Goal: Transaction & Acquisition: Download file/media

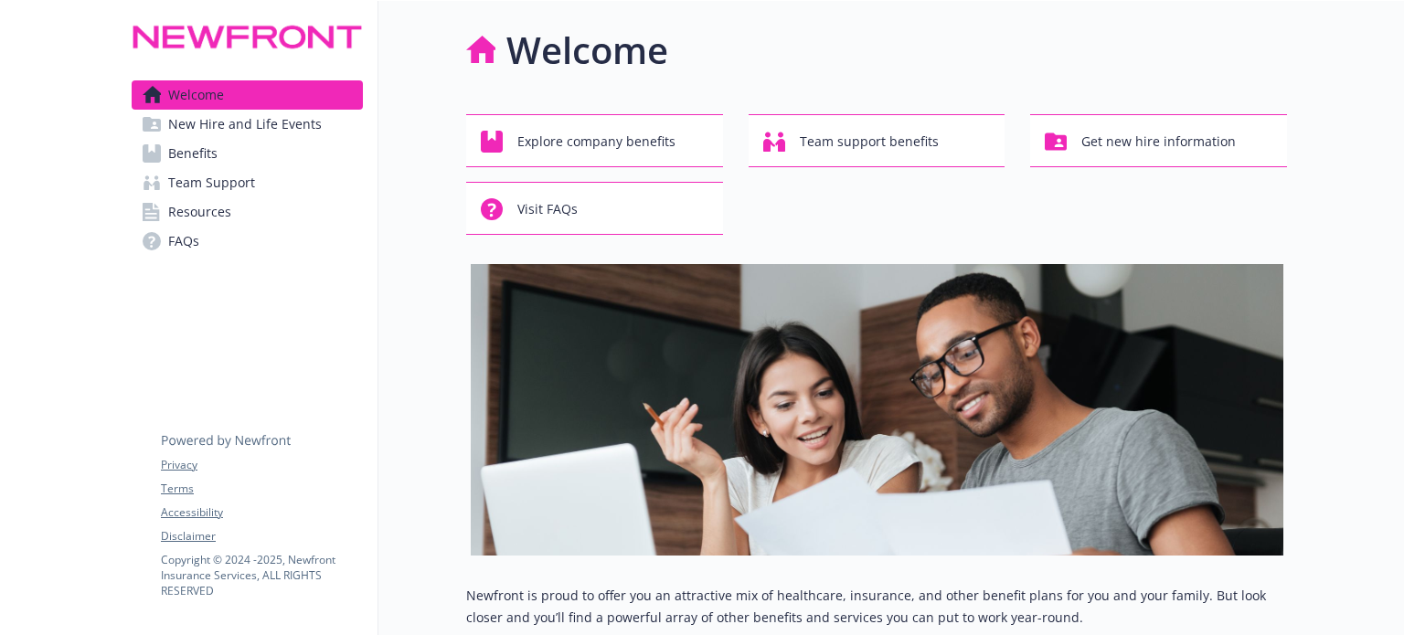
click at [252, 156] on link "Benefits" at bounding box center [247, 153] width 231 height 29
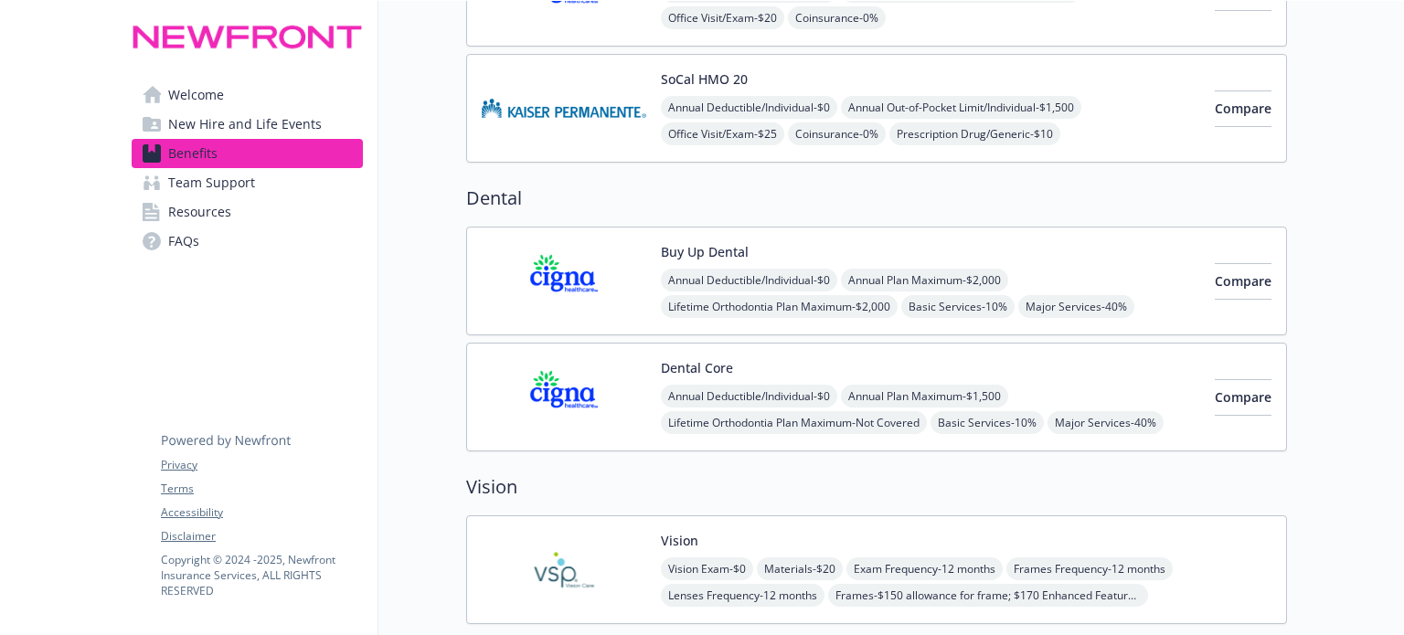
scroll to position [731, 0]
click at [1097, 400] on div "Annual Deductible/Individual - $0 Annual Plan Maximum - $1,500 Lifetime Orthodo…" at bounding box center [930, 421] width 539 height 76
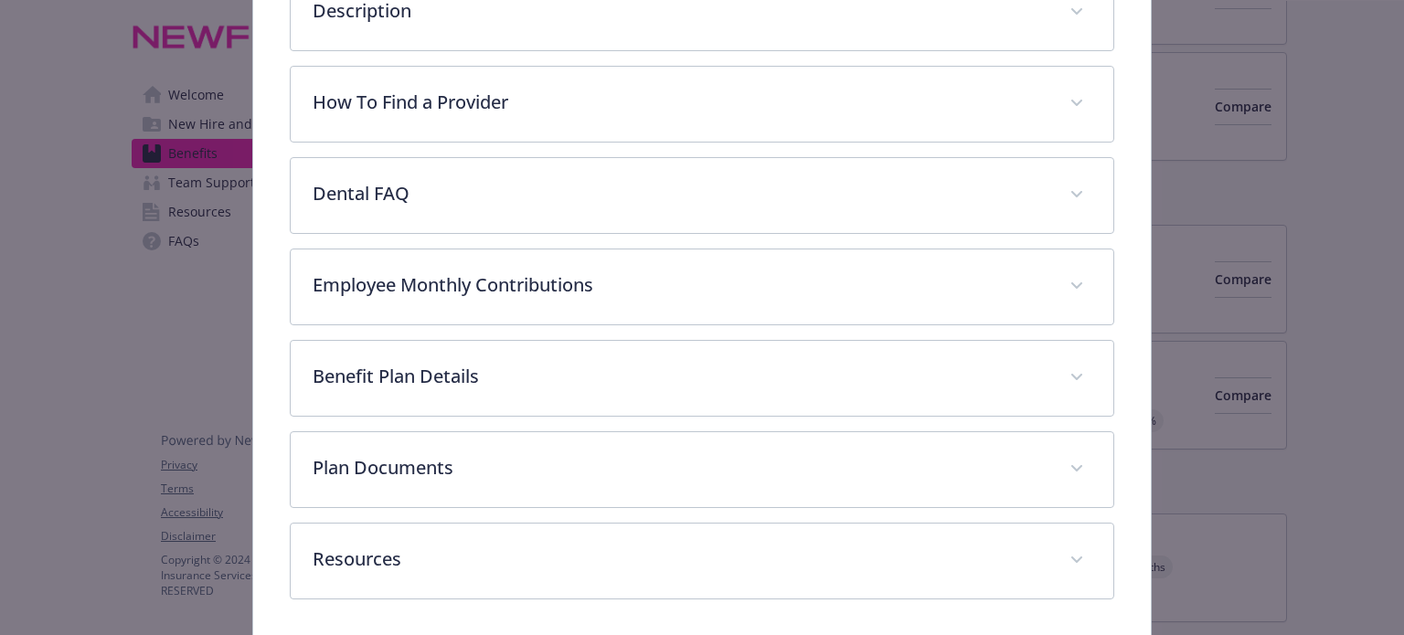
scroll to position [398, 0]
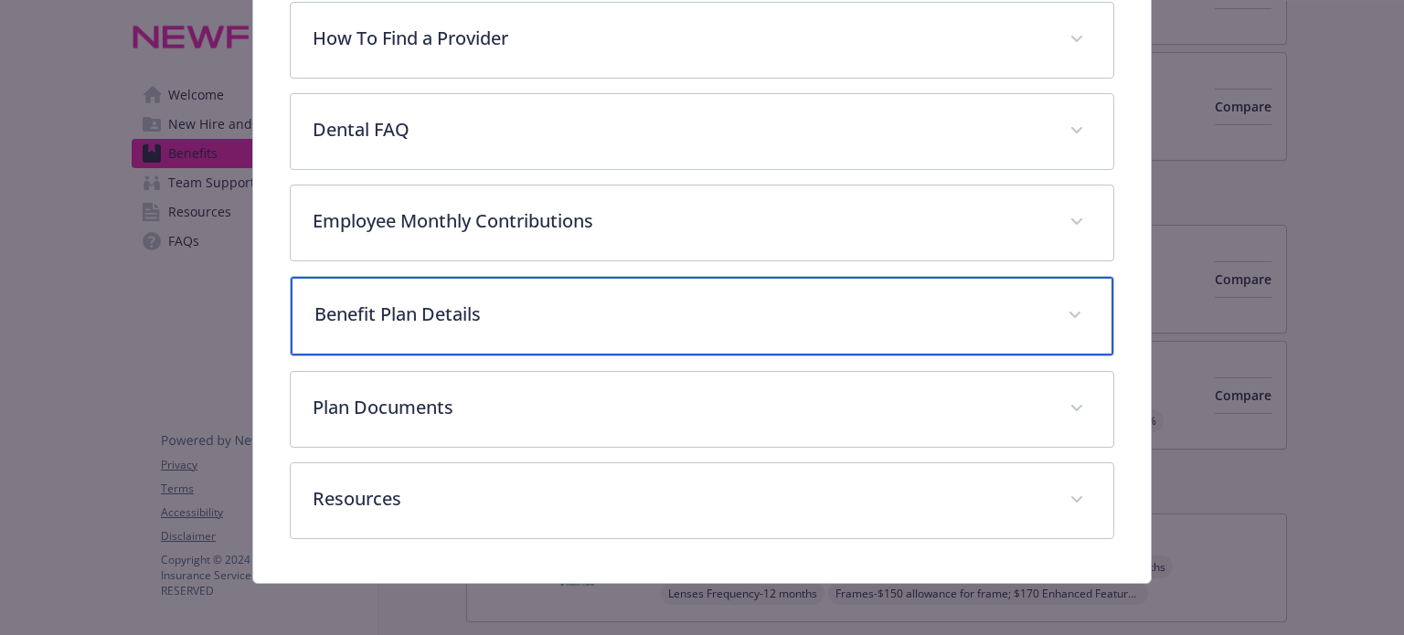
click at [1071, 314] on span "details for plan Dental - Dental Core - Dental PPO" at bounding box center [1075, 315] width 29 height 29
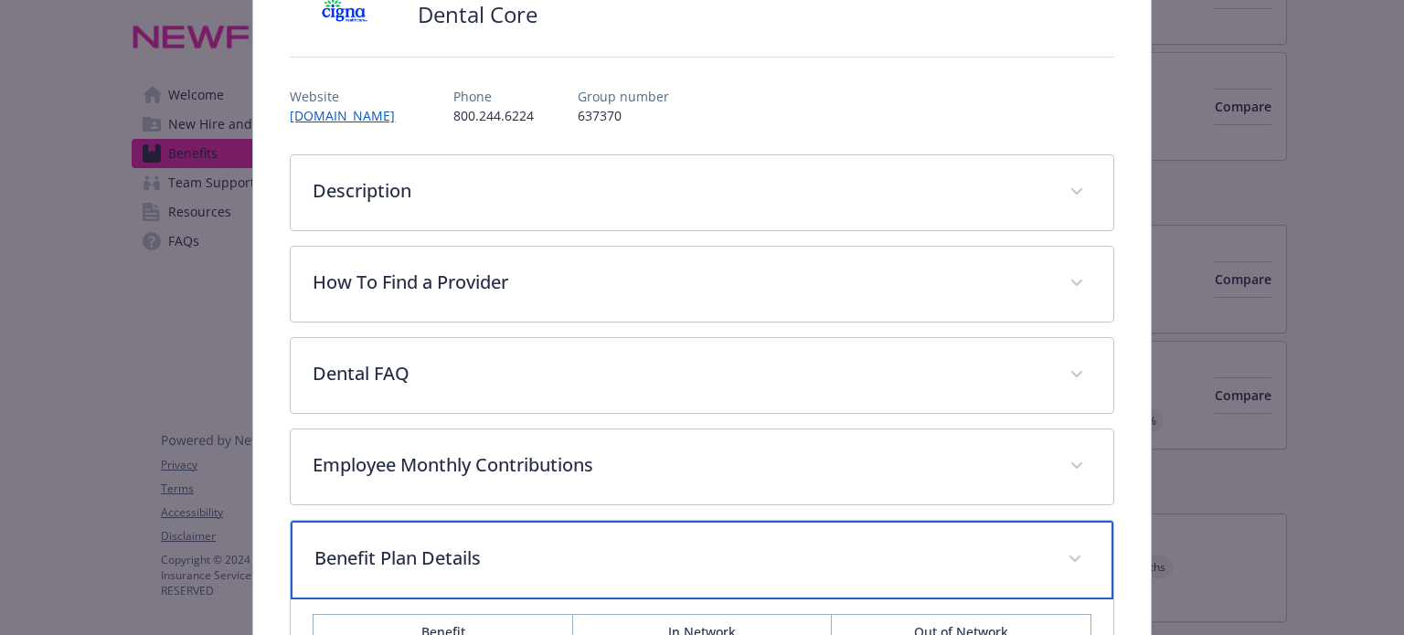
scroll to position [123, 0]
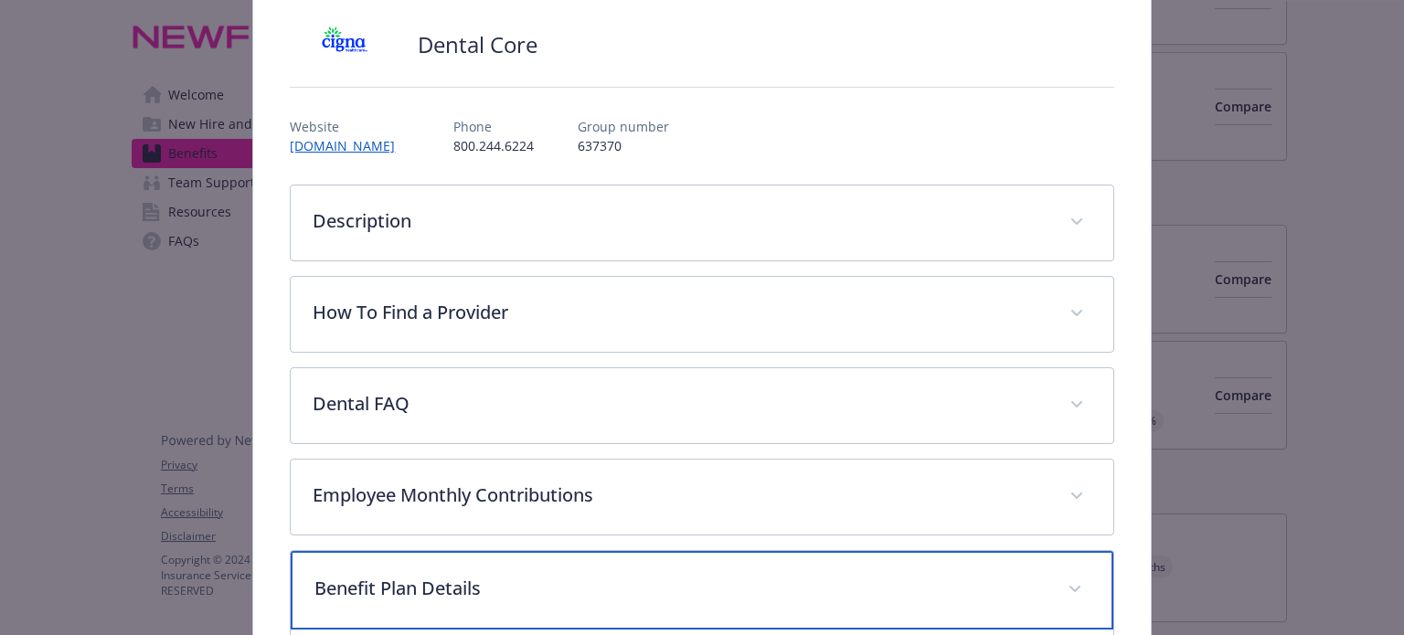
click at [1070, 588] on icon "details for plan Dental - Dental Core - Dental PPO" at bounding box center [1075, 589] width 11 height 7
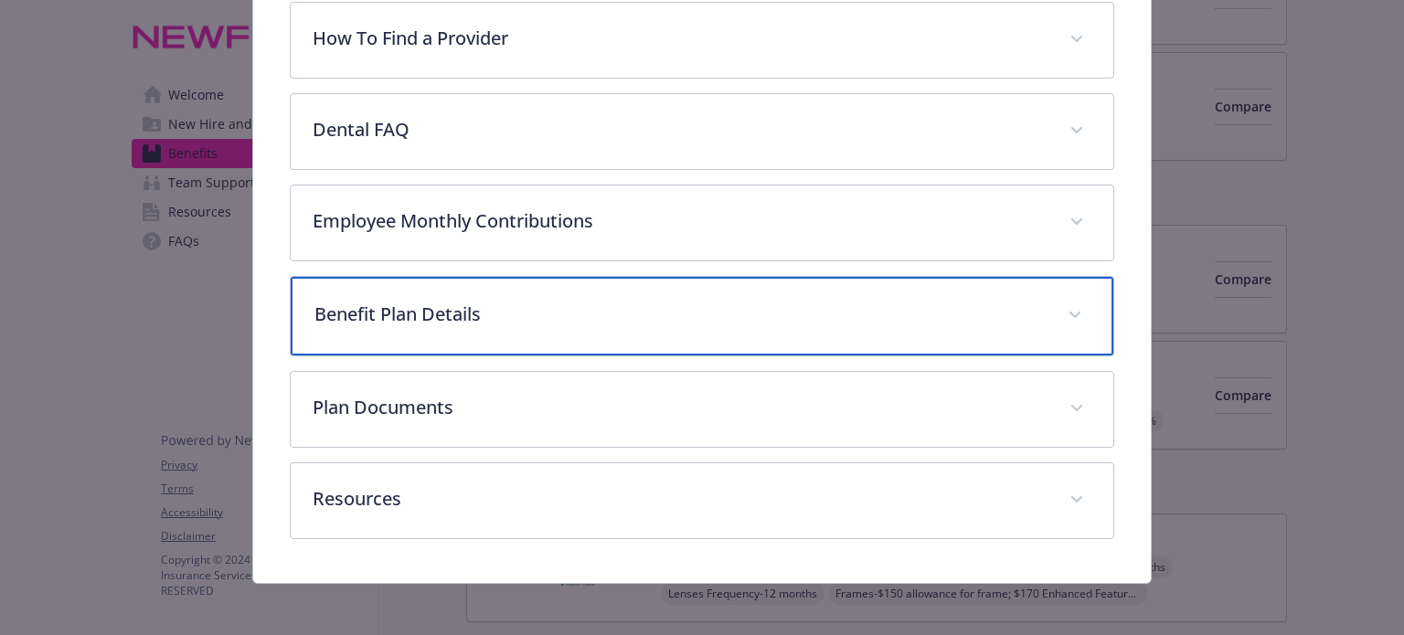
scroll to position [400, 0]
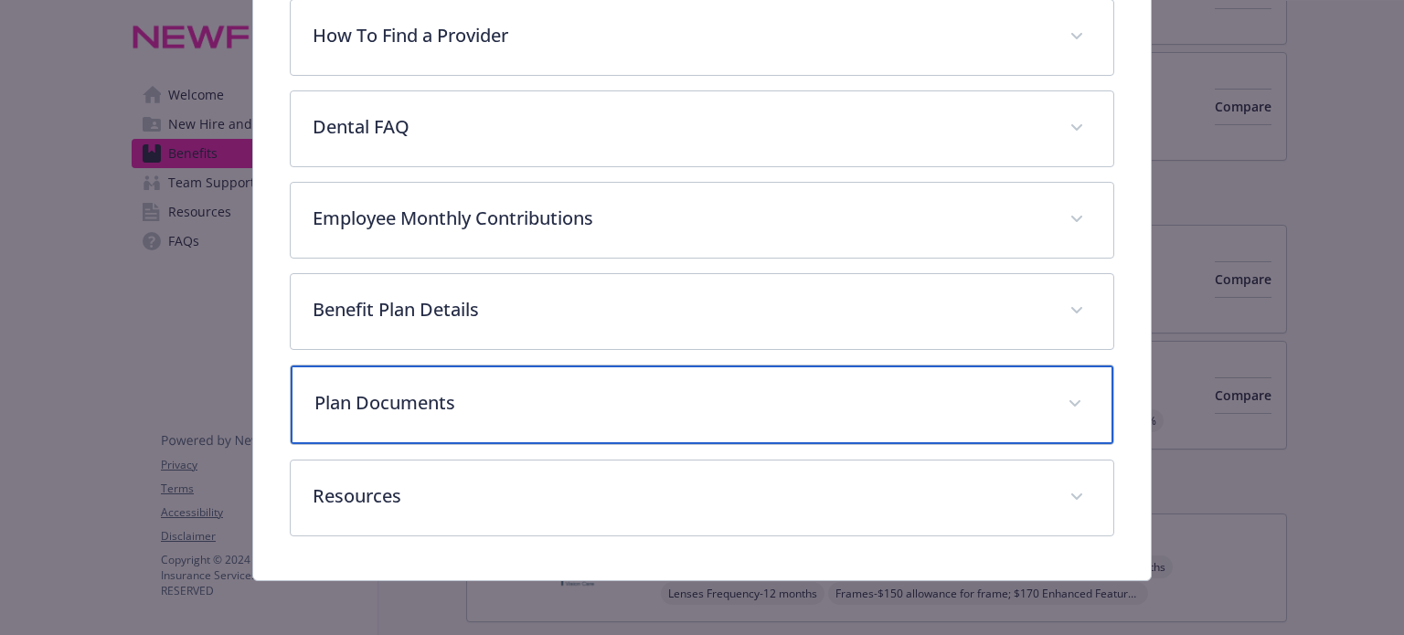
click at [1070, 400] on icon "details for plan Dental - Dental Core - Dental PPO" at bounding box center [1075, 403] width 11 height 7
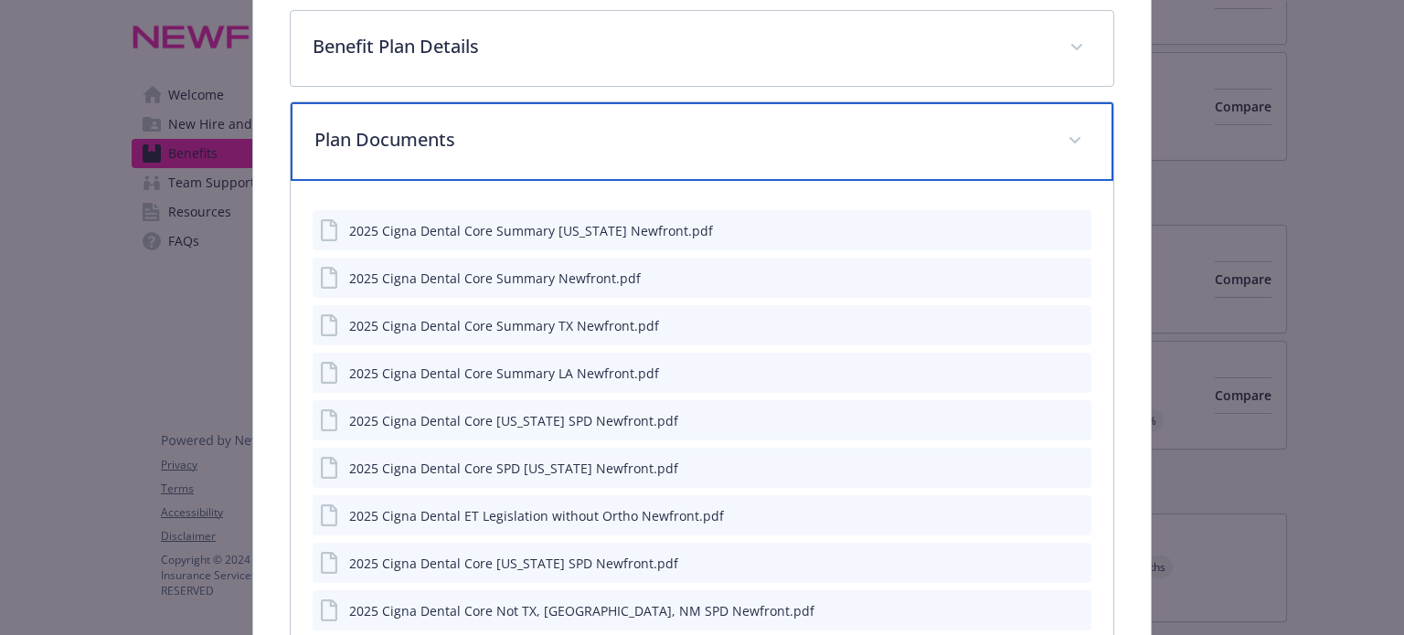
scroll to position [675, 0]
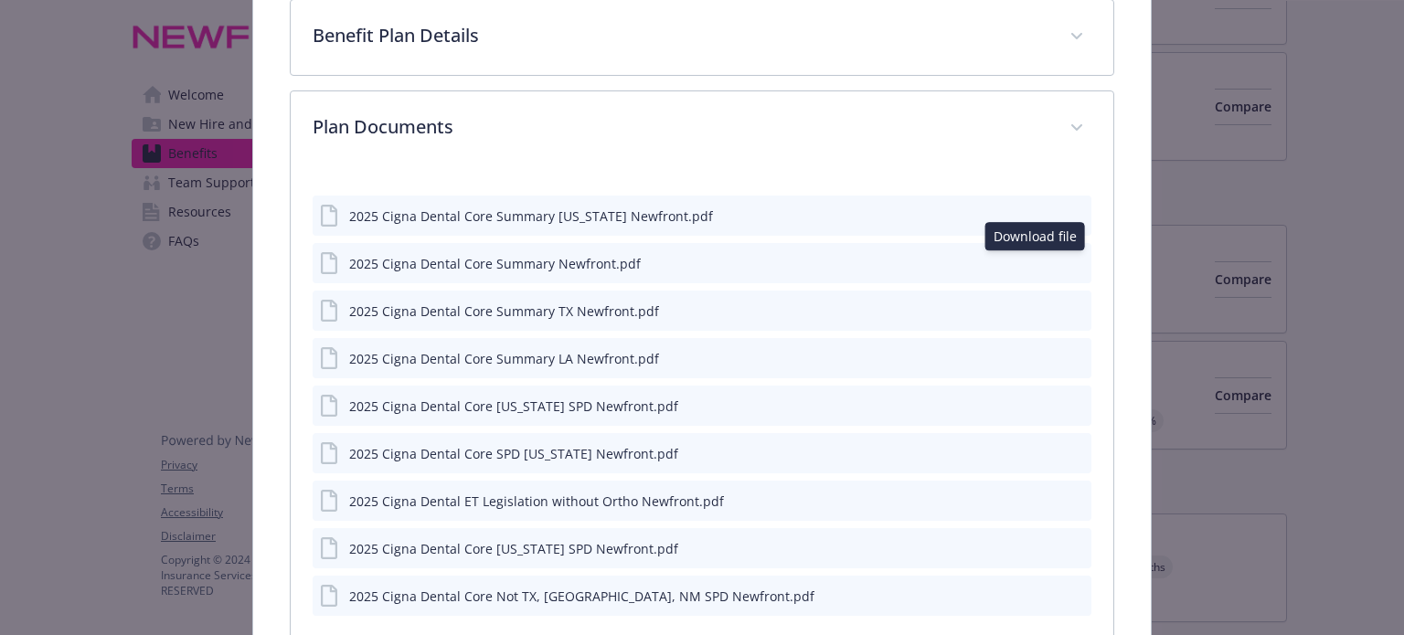
click at [1038, 259] on icon "download file" at bounding box center [1044, 260] width 12 height 11
